Goal: Task Accomplishment & Management: Manage account settings

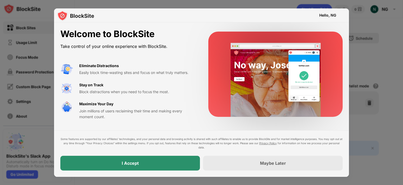
click at [154, 164] on div "I Accept" at bounding box center [130, 162] width 140 height 15
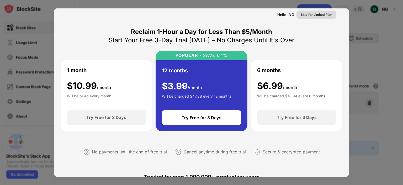
click at [272, 14] on div "Skip for Limited Plan" at bounding box center [317, 14] width 32 height 5
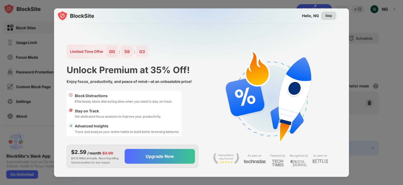
click at [272, 16] on div "Skip" at bounding box center [329, 15] width 7 height 5
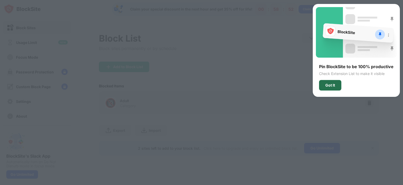
click at [272, 83] on div "Got It" at bounding box center [331, 85] width 10 height 4
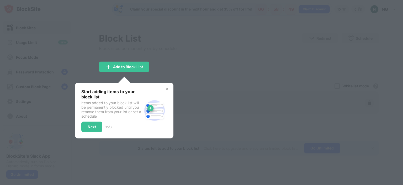
click at [165, 89] on img at bounding box center [167, 89] width 4 height 4
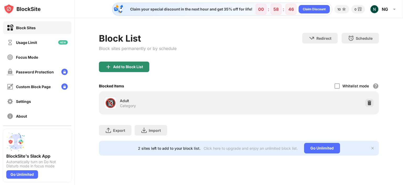
click at [124, 66] on div "Add to Block List" at bounding box center [128, 67] width 30 height 4
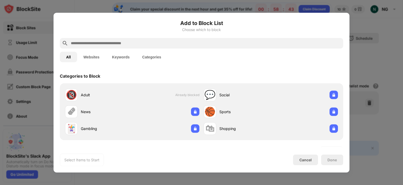
click at [146, 43] on input "text" at bounding box center [205, 43] width 271 height 6
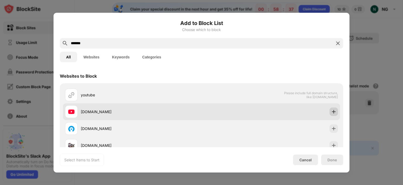
type input "*******"
click at [272, 112] on img at bounding box center [333, 111] width 5 height 5
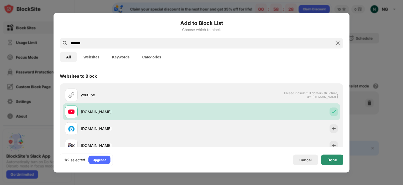
click at [272, 159] on div "Done" at bounding box center [332, 159] width 9 height 4
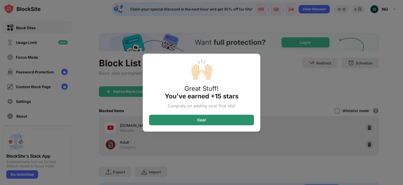
click at [211, 120] on div "Cool" at bounding box center [201, 120] width 105 height 11
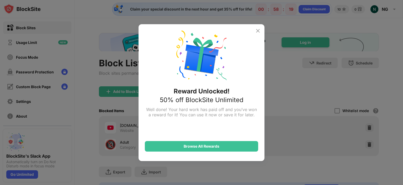
click at [260, 31] on img at bounding box center [258, 31] width 6 height 6
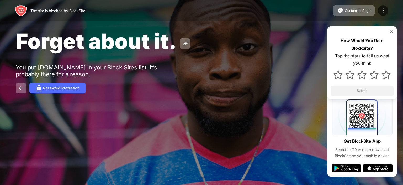
click at [392, 31] on img at bounding box center [392, 31] width 4 height 4
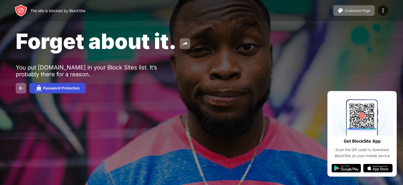
click at [36, 89] on img at bounding box center [39, 88] width 6 height 6
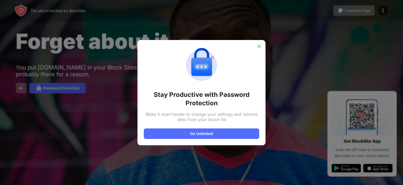
click at [258, 46] on img at bounding box center [259, 46] width 5 height 5
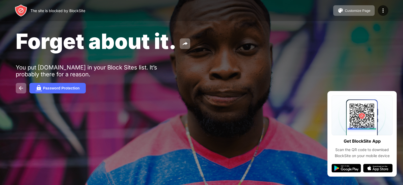
click at [30, 8] on div "The site is blocked by BlockSite" at bounding box center [50, 10] width 71 height 13
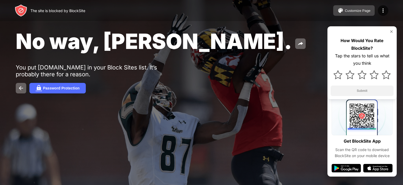
click at [346, 12] on div "Customize Page" at bounding box center [358, 11] width 26 height 4
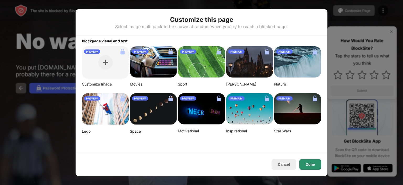
click at [306, 164] on button "Done" at bounding box center [311, 164] width 22 height 11
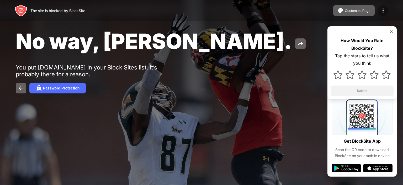
click at [384, 11] on img at bounding box center [383, 10] width 6 height 6
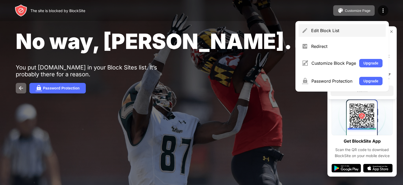
click at [329, 31] on div "Edit Block List" at bounding box center [346, 30] width 71 height 5
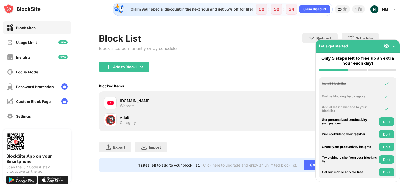
click at [367, 44] on div "Let's get started" at bounding box center [358, 46] width 84 height 13
click at [278, 80] on div "Add to Block List" at bounding box center [239, 70] width 280 height 19
click at [393, 45] on img at bounding box center [394, 45] width 5 height 5
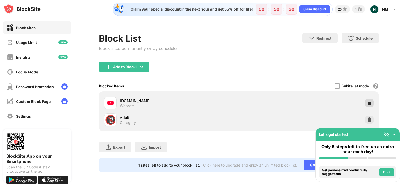
click at [367, 103] on img at bounding box center [369, 102] width 5 height 5
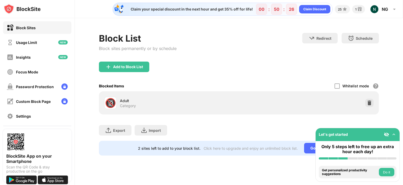
click at [220, 67] on div "Add to Block List" at bounding box center [239, 70] width 280 height 19
